Goal: Task Accomplishment & Management: Use online tool/utility

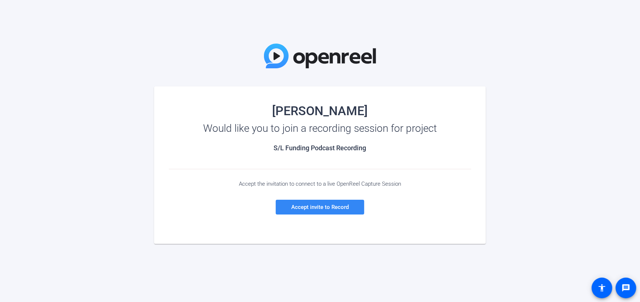
click at [338, 208] on span "Accept invite to Record" at bounding box center [320, 206] width 58 height 7
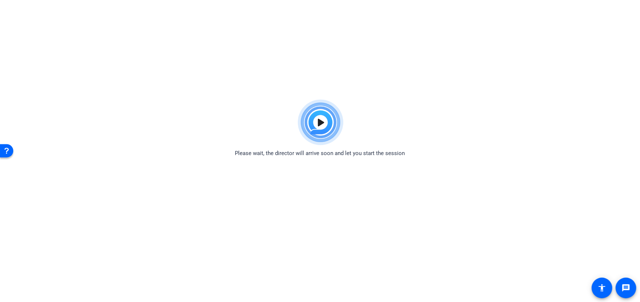
click at [468, 265] on body "Accessibility Screen-Reader Guide, Feedback, and Issue Reporting | New window P…" at bounding box center [320, 247] width 640 height 302
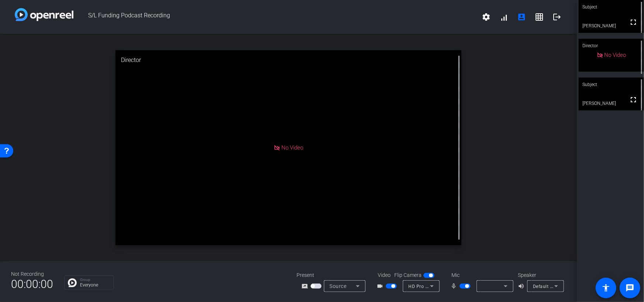
click at [463, 286] on span "button" at bounding box center [464, 285] width 11 height 5
click at [463, 286] on span "button" at bounding box center [462, 286] width 4 height 4
click at [555, 14] on mat-icon "logout" at bounding box center [556, 17] width 9 height 9
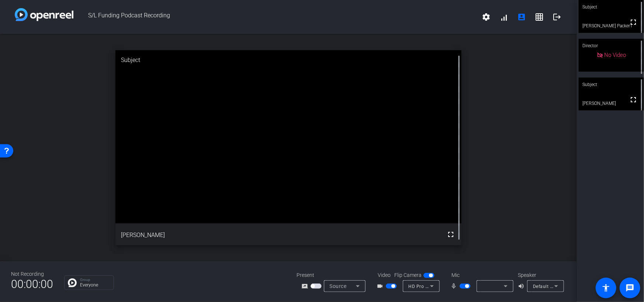
click at [508, 288] on icon at bounding box center [505, 285] width 9 height 9
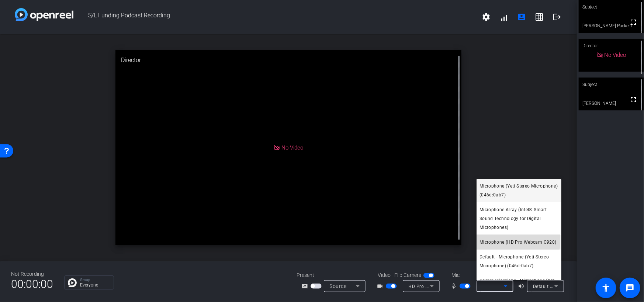
click at [499, 241] on span "Microphone (HD Pro Webcam C920)" at bounding box center [517, 241] width 77 height 9
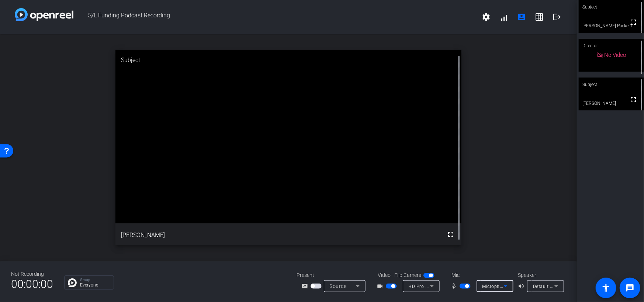
click at [506, 286] on icon at bounding box center [505, 285] width 9 height 9
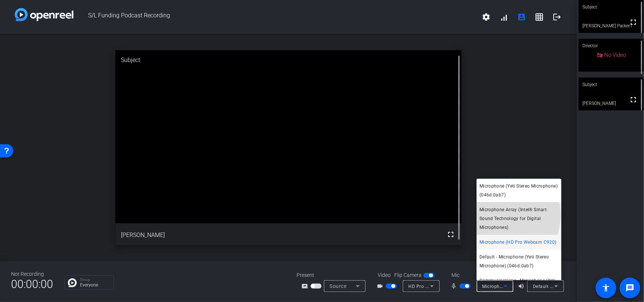
click at [499, 215] on span "Microphone Array (Intel® Smart Sound Technology for Digital Microphones)" at bounding box center [518, 218] width 79 height 27
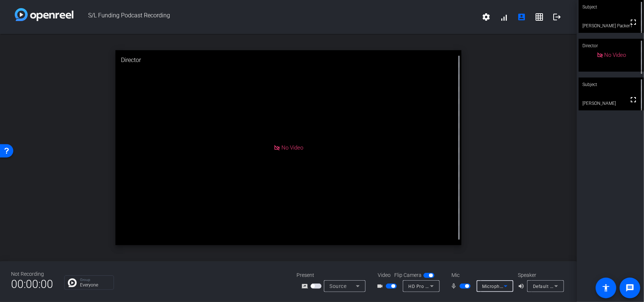
click at [506, 286] on icon at bounding box center [506, 286] width 4 height 2
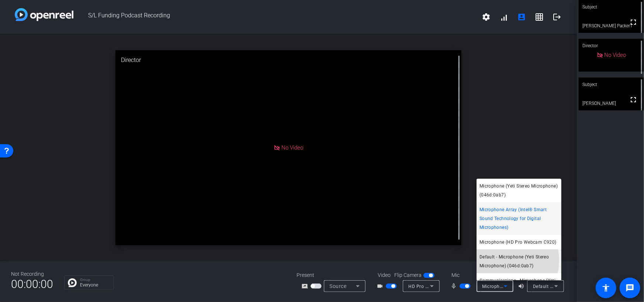
click at [502, 269] on span "Default - Microphone (Yeti Stereo Microphone) (046d:0ab7)" at bounding box center [518, 261] width 79 height 18
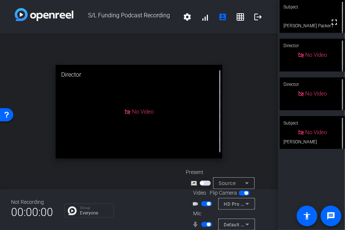
click at [203, 205] on span "button" at bounding box center [206, 203] width 11 height 5
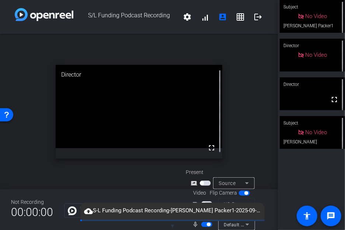
click at [204, 201] on span "button" at bounding box center [206, 203] width 11 height 5
